Goal: Task Accomplishment & Management: Manage account settings

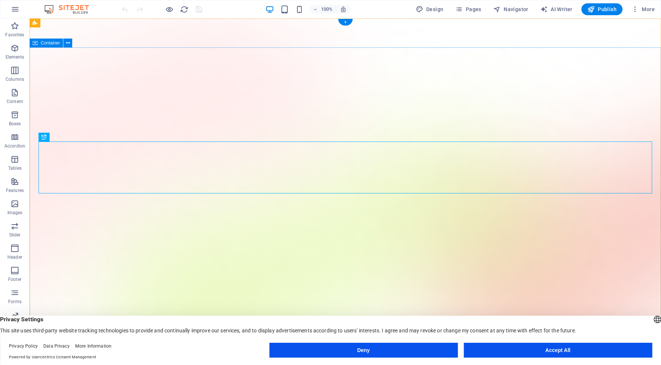
click at [536, 347] on button "Accept All" at bounding box center [558, 349] width 188 height 15
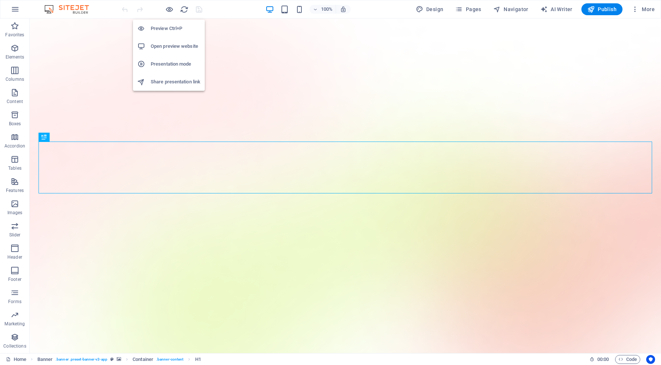
click at [172, 43] on h6 "Open preview website" at bounding box center [176, 46] width 50 height 9
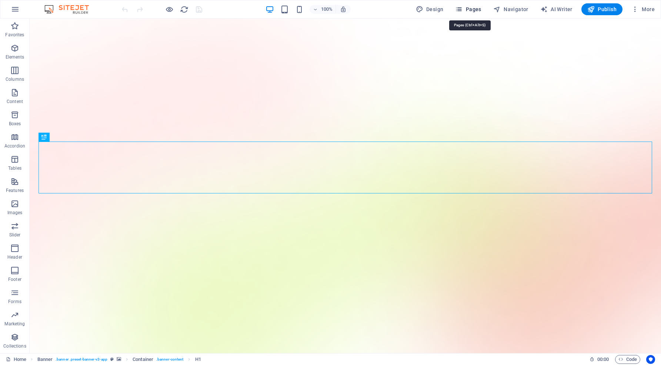
click at [471, 11] on span "Pages" at bounding box center [468, 9] width 26 height 7
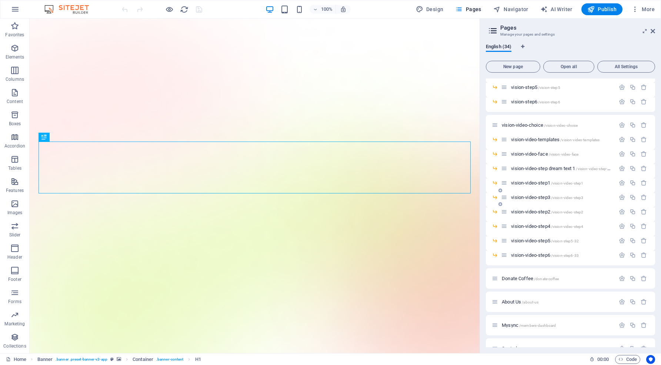
scroll to position [246, 0]
click at [621, 125] on icon "button" at bounding box center [622, 123] width 6 height 6
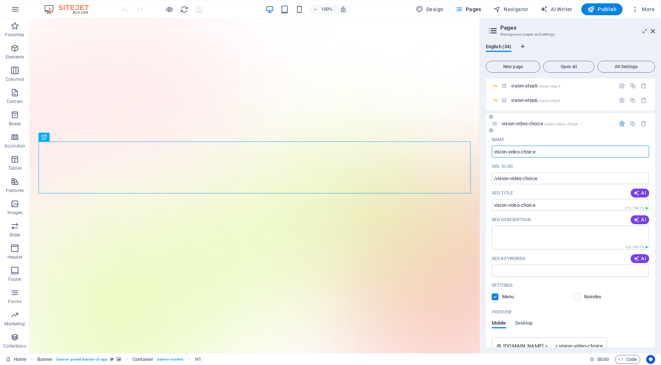
click at [493, 294] on label at bounding box center [495, 296] width 7 height 7
click at [0, 0] on input "checkbox" at bounding box center [0, 0] width 0 height 0
click at [619, 124] on icon "button" at bounding box center [622, 123] width 6 height 6
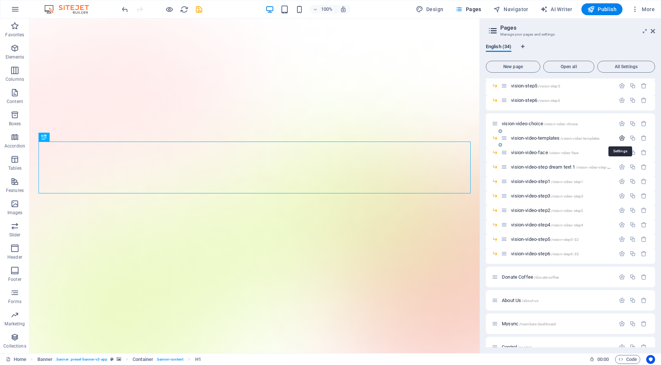
click at [619, 138] on icon "button" at bounding box center [622, 138] width 6 height 6
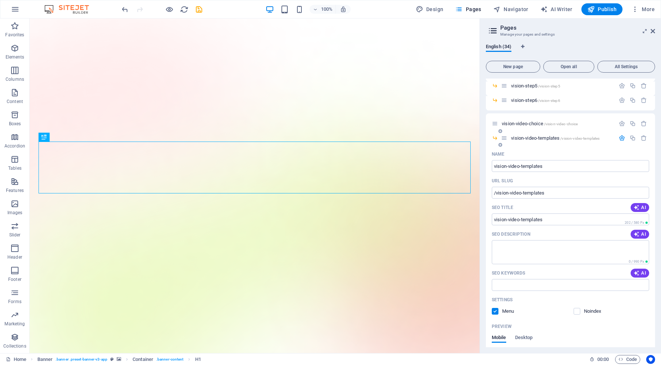
click at [495, 309] on label at bounding box center [495, 311] width 7 height 7
click at [0, 0] on input "checkbox" at bounding box center [0, 0] width 0 height 0
click at [621, 138] on icon "button" at bounding box center [622, 138] width 6 height 6
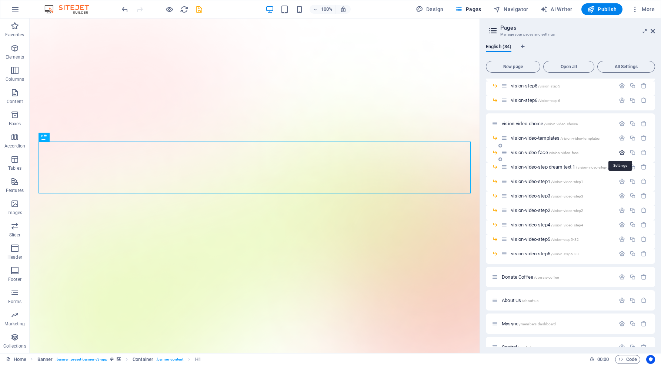
click at [620, 151] on icon "button" at bounding box center [622, 152] width 6 height 6
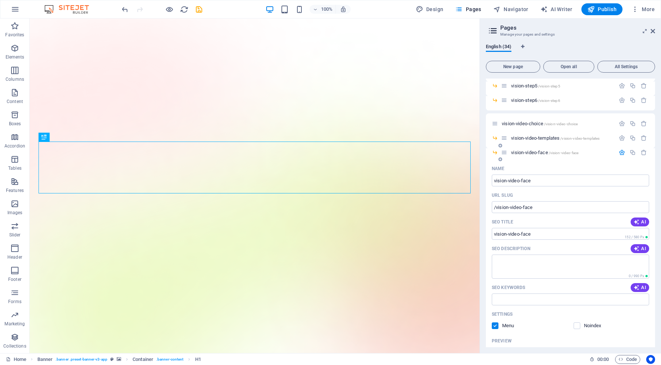
click at [495, 323] on label at bounding box center [495, 325] width 7 height 7
click at [0, 0] on input "checkbox" at bounding box center [0, 0] width 0 height 0
click at [621, 153] on icon "button" at bounding box center [622, 152] width 6 height 6
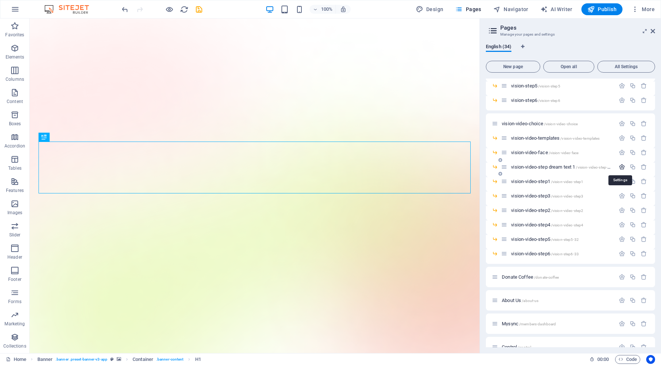
click at [619, 165] on icon "button" at bounding box center [622, 167] width 6 height 6
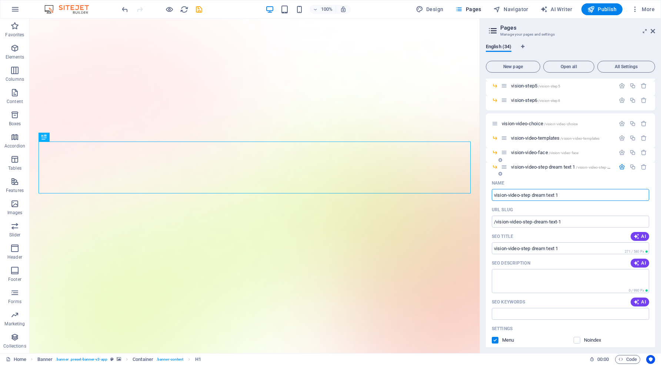
click at [495, 339] on label at bounding box center [495, 340] width 7 height 7
click at [0, 0] on input "checkbox" at bounding box center [0, 0] width 0 height 0
click at [619, 166] on icon "button" at bounding box center [622, 167] width 6 height 6
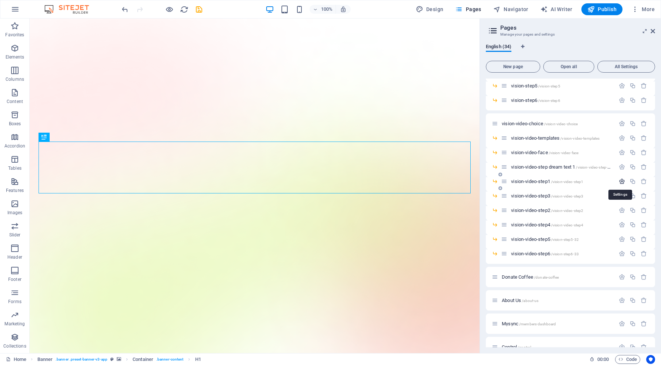
click at [619, 181] on icon "button" at bounding box center [622, 181] width 6 height 6
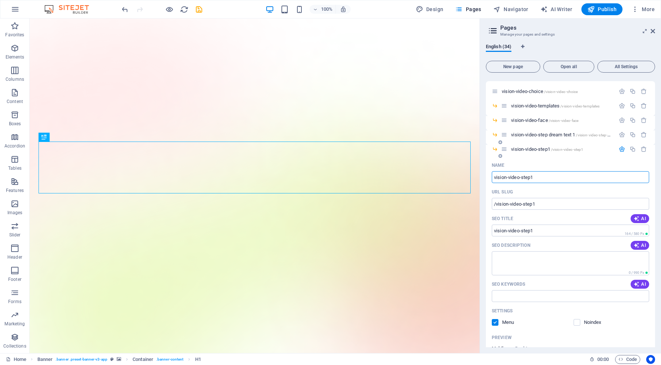
scroll to position [280, 0]
click at [496, 319] on label at bounding box center [495, 320] width 7 height 7
click at [0, 0] on input "checkbox" at bounding box center [0, 0] width 0 height 0
click at [622, 146] on icon "button" at bounding box center [622, 147] width 6 height 6
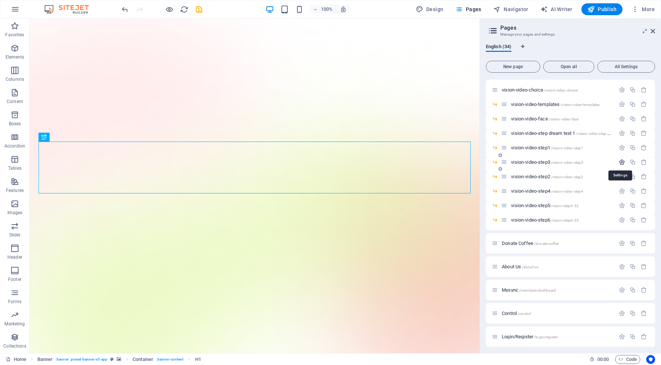
click at [620, 163] on icon "button" at bounding box center [622, 162] width 6 height 6
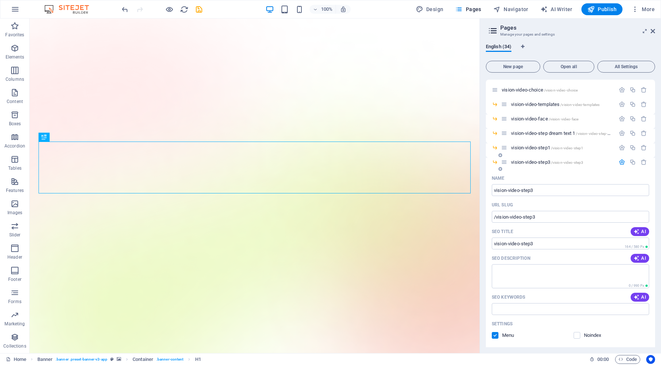
click at [495, 332] on label at bounding box center [495, 335] width 7 height 7
click at [0, 0] on input "checkbox" at bounding box center [0, 0] width 0 height 0
click at [620, 163] on icon "button" at bounding box center [622, 162] width 6 height 6
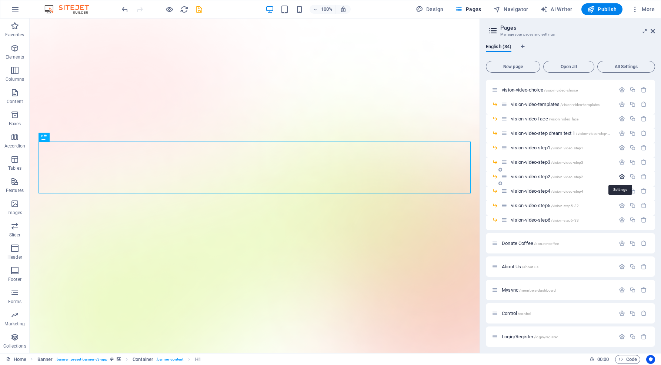
click at [620, 175] on icon "button" at bounding box center [622, 176] width 6 height 6
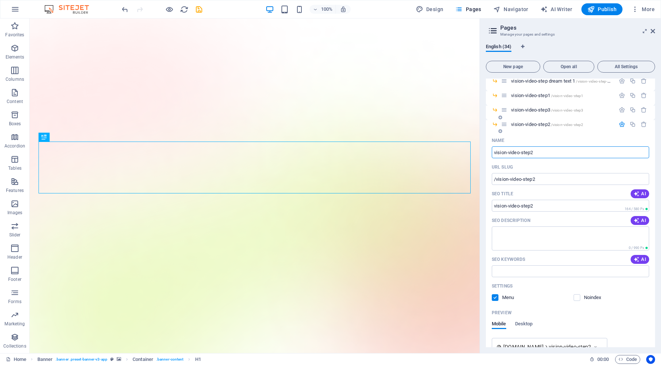
scroll to position [332, 0]
click at [496, 297] on label at bounding box center [495, 297] width 7 height 7
click at [0, 0] on input "checkbox" at bounding box center [0, 0] width 0 height 0
click at [621, 123] on icon "button" at bounding box center [622, 124] width 6 height 6
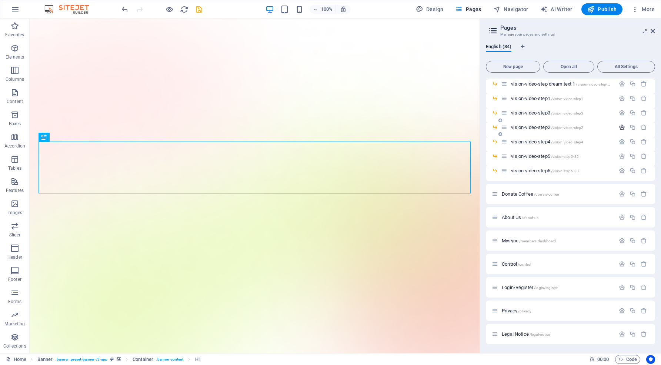
scroll to position [329, 0]
click at [620, 140] on icon "button" at bounding box center [622, 141] width 6 height 6
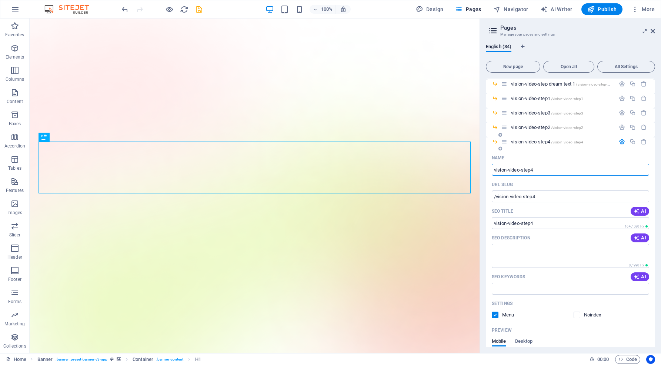
click at [494, 313] on label at bounding box center [495, 314] width 7 height 7
click at [0, 0] on input "checkbox" at bounding box center [0, 0] width 0 height 0
click at [621, 141] on icon "button" at bounding box center [622, 141] width 6 height 6
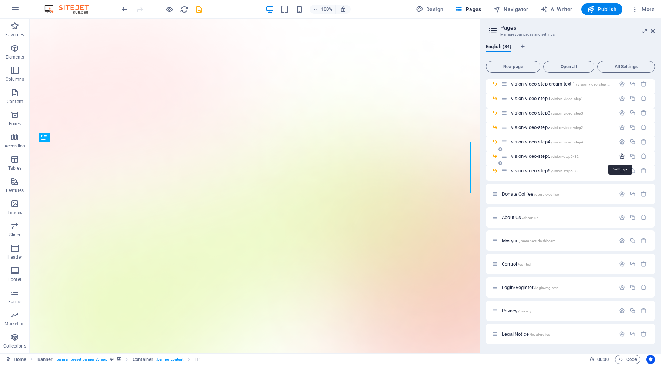
click at [620, 155] on icon "button" at bounding box center [622, 156] width 6 height 6
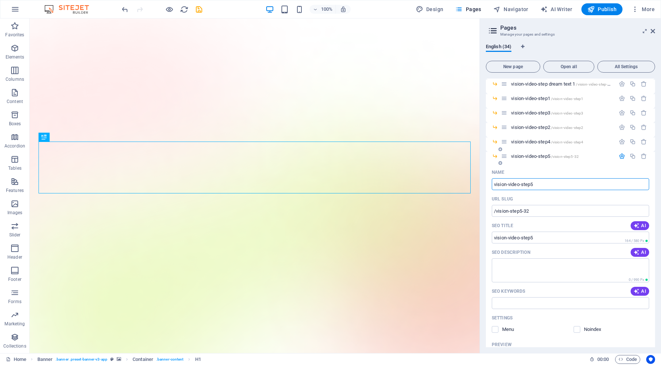
click at [621, 154] on icon "button" at bounding box center [622, 156] width 6 height 6
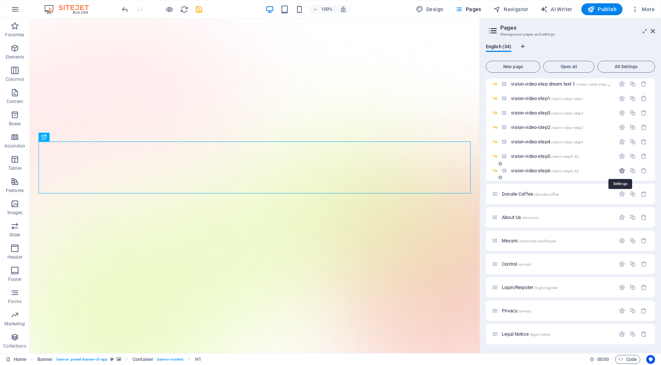
click at [619, 169] on icon "button" at bounding box center [622, 170] width 6 height 6
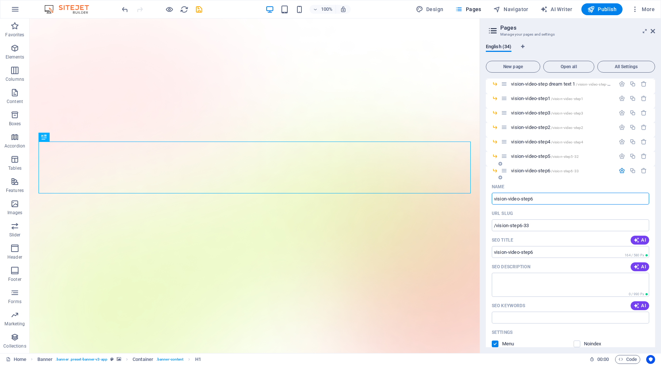
click at [495, 343] on label at bounding box center [495, 343] width 7 height 7
click at [0, 0] on input "checkbox" at bounding box center [0, 0] width 0 height 0
click at [620, 170] on icon "button" at bounding box center [622, 170] width 6 height 6
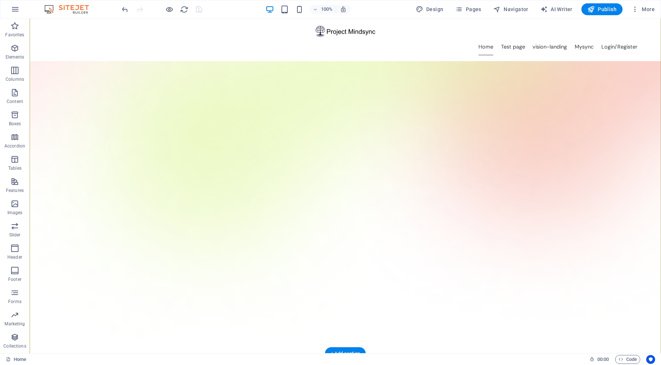
scroll to position [176, 0]
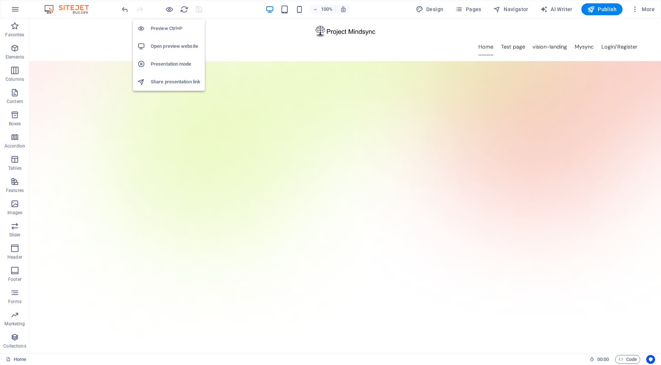
click at [168, 46] on h6 "Open preview website" at bounding box center [176, 46] width 50 height 9
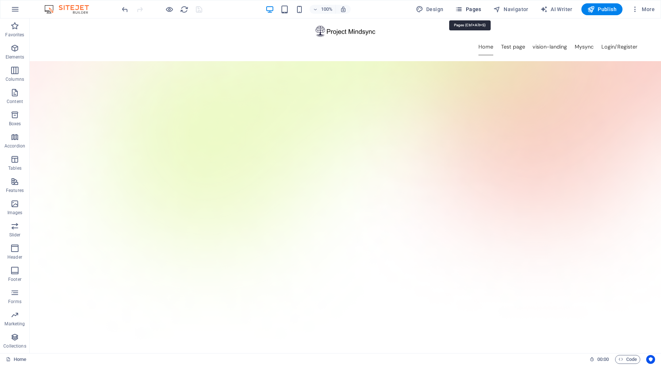
click at [476, 9] on span "Pages" at bounding box center [468, 9] width 26 height 7
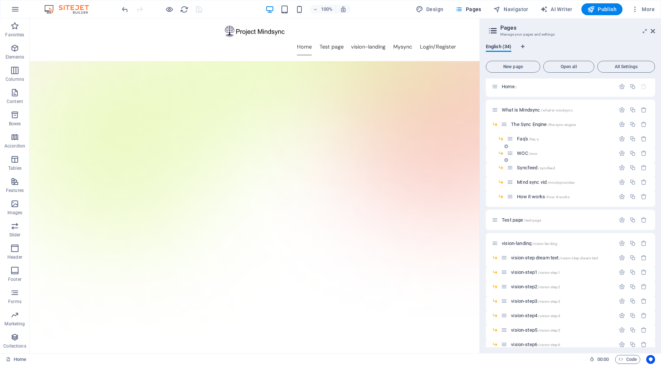
scroll to position [3, 0]
click at [619, 138] on icon "button" at bounding box center [622, 138] width 6 height 6
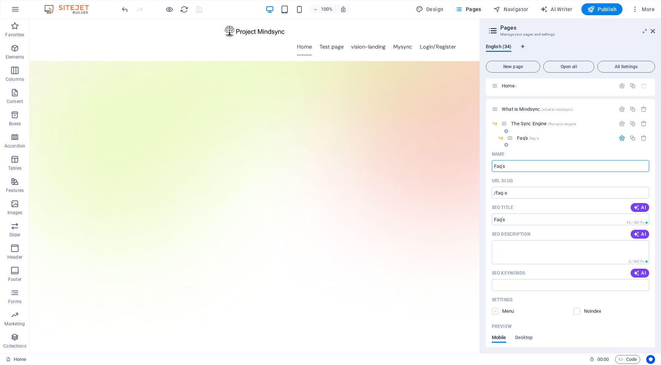
click at [494, 310] on label at bounding box center [495, 311] width 7 height 7
click at [0, 0] on input "checkbox" at bounding box center [0, 0] width 0 height 0
click at [621, 137] on icon "button" at bounding box center [622, 138] width 6 height 6
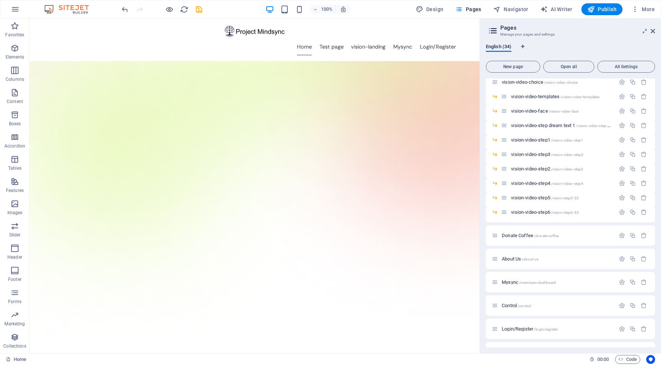
scroll to position [290, 0]
click at [619, 231] on icon "button" at bounding box center [622, 233] width 6 height 6
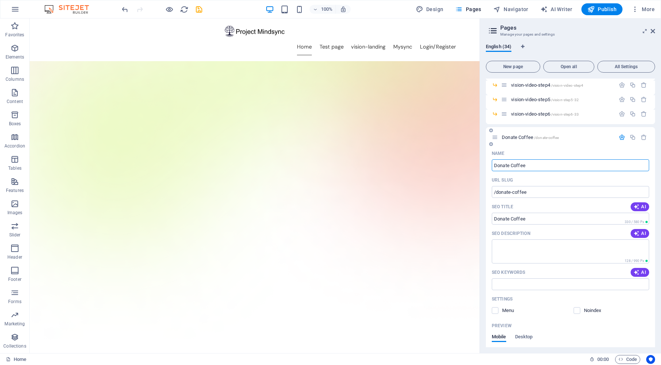
scroll to position [393, 0]
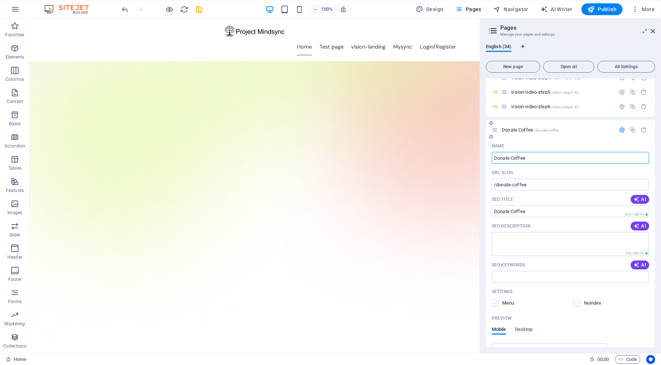
click at [495, 304] on label at bounding box center [495, 303] width 7 height 7
click at [0, 0] on input "checkbox" at bounding box center [0, 0] width 0 height 0
click at [620, 129] on icon "button" at bounding box center [622, 130] width 6 height 6
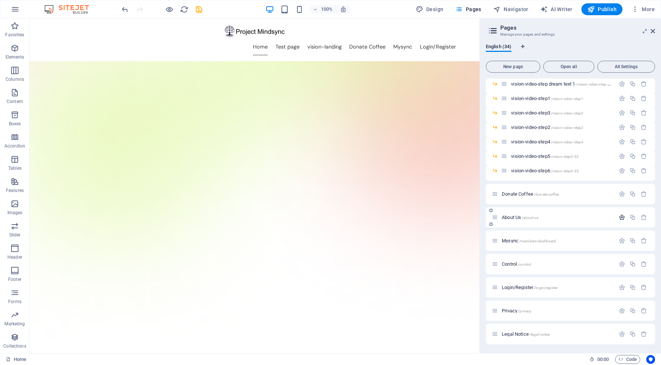
click at [621, 219] on icon "button" at bounding box center [622, 217] width 6 height 6
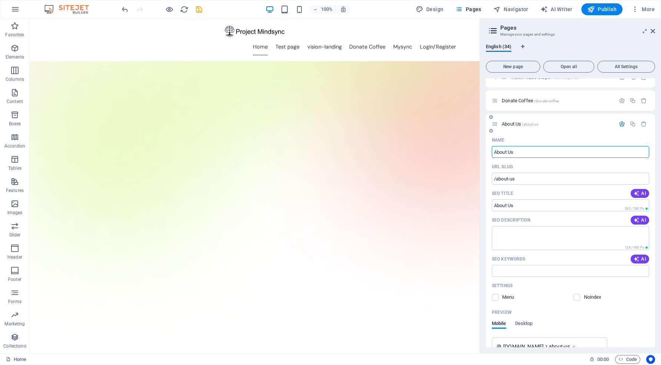
scroll to position [424, 0]
click at [496, 296] on label at bounding box center [495, 295] width 7 height 7
click at [0, 0] on input "checkbox" at bounding box center [0, 0] width 0 height 0
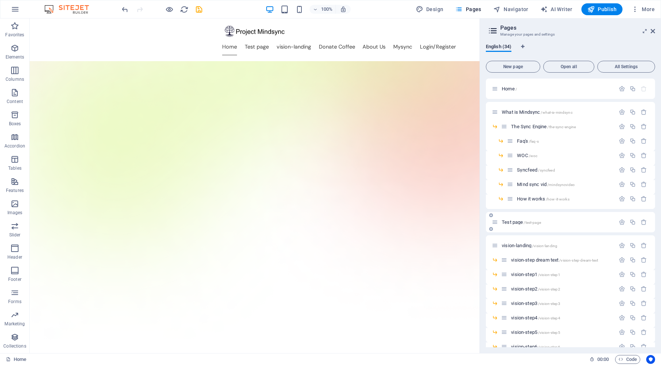
scroll to position [0, 0]
click at [619, 222] on icon "button" at bounding box center [622, 222] width 6 height 6
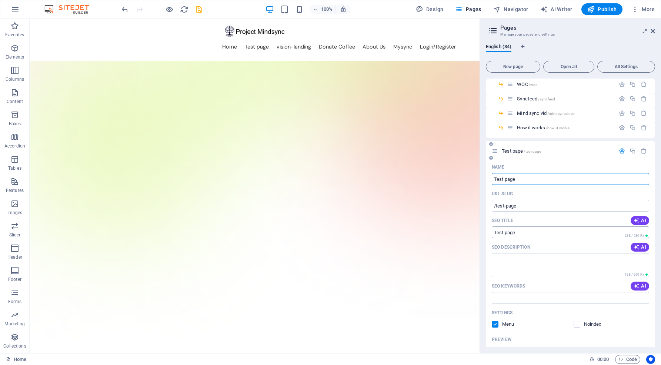
scroll to position [78, 0]
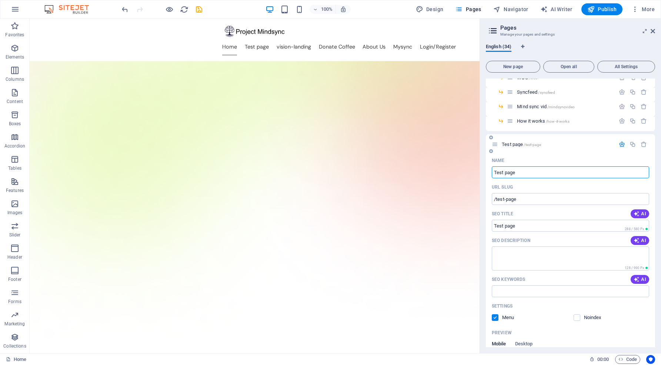
click at [493, 316] on label at bounding box center [495, 317] width 7 height 7
click at [0, 0] on input "checkbox" at bounding box center [0, 0] width 0 height 0
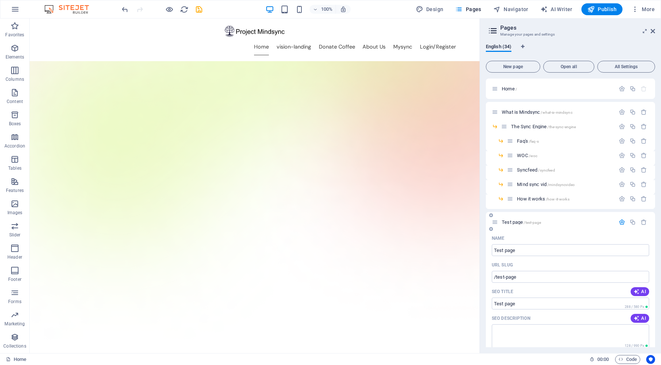
scroll to position [0, 0]
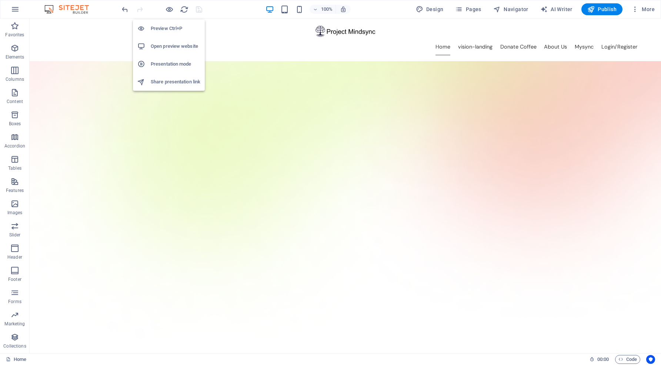
click at [169, 48] on h6 "Open preview website" at bounding box center [176, 46] width 50 height 9
